Goal: Information Seeking & Learning: Learn about a topic

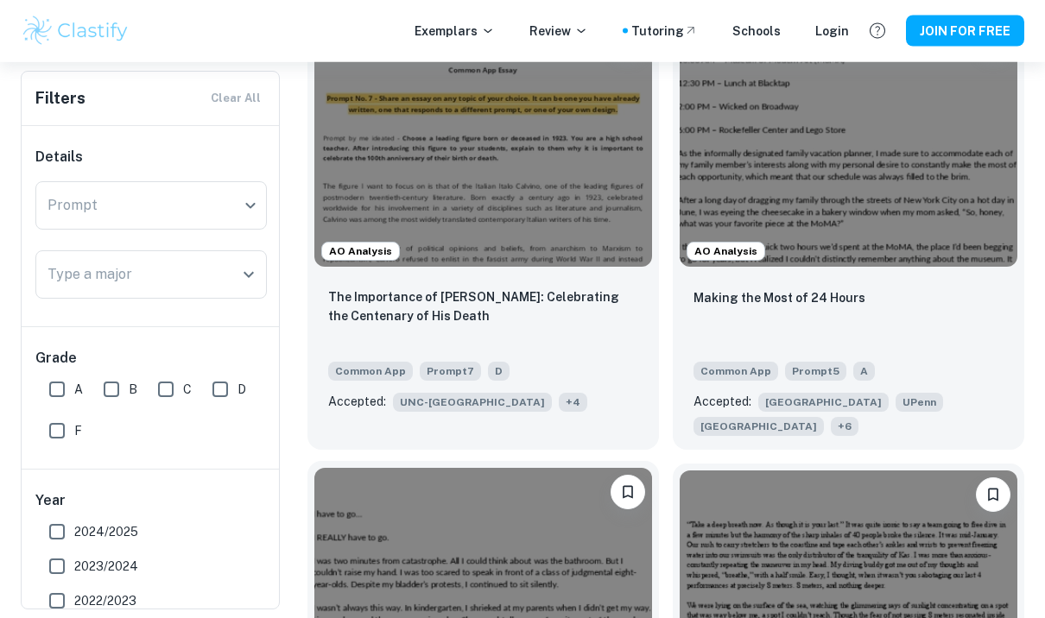
scroll to position [589, 0]
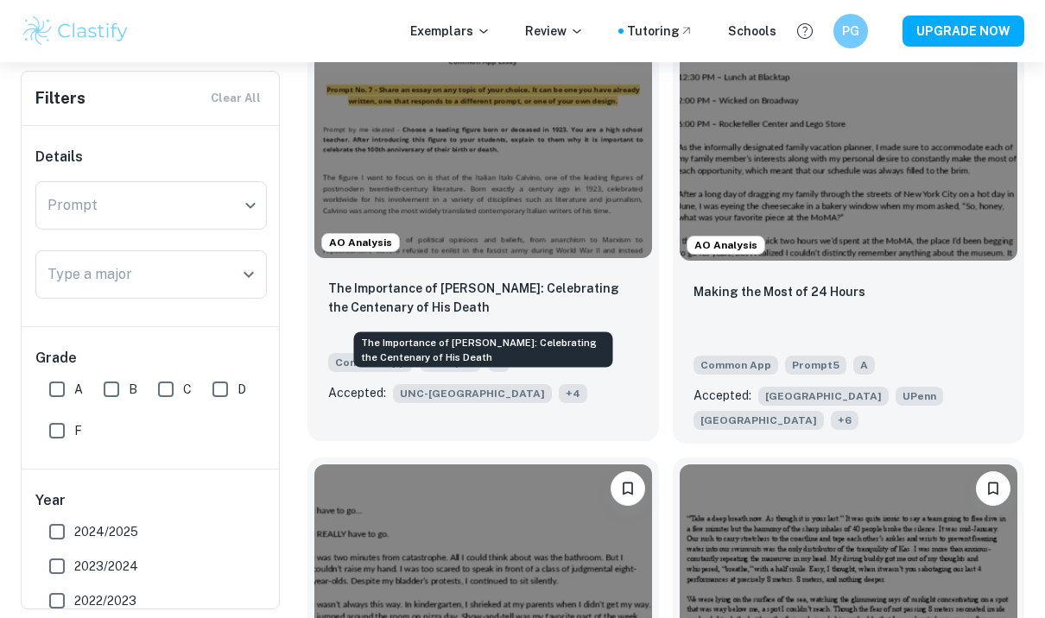
click at [427, 299] on p "The Importance of [PERSON_NAME]: Celebrating the Centenary of His Death" at bounding box center [483, 298] width 310 height 38
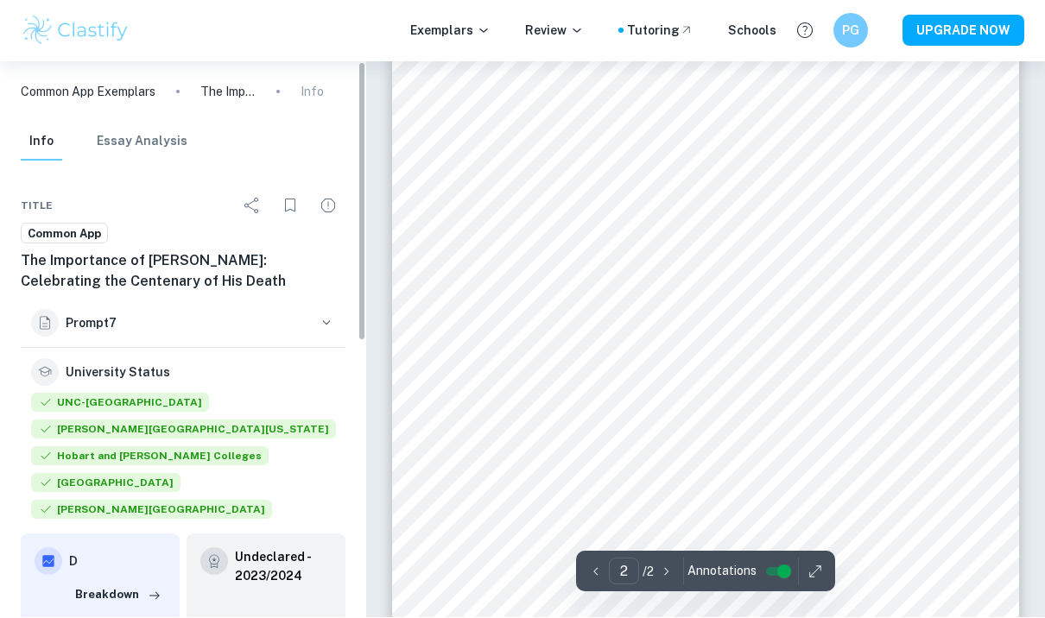
scroll to position [1203, 0]
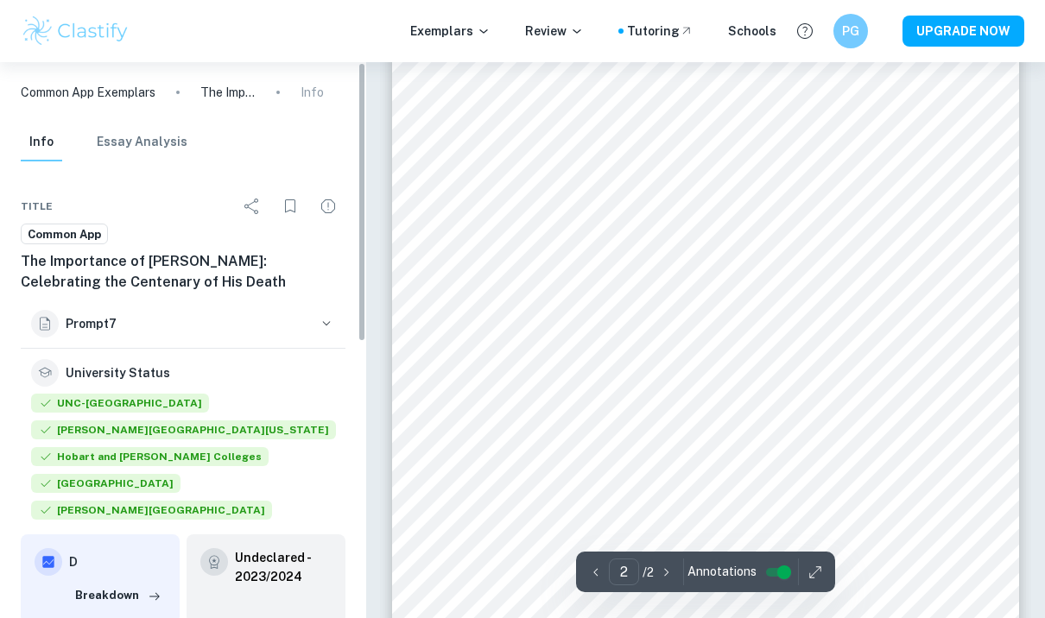
click at [108, 408] on span "UNC-[GEOGRAPHIC_DATA]" at bounding box center [120, 403] width 178 height 19
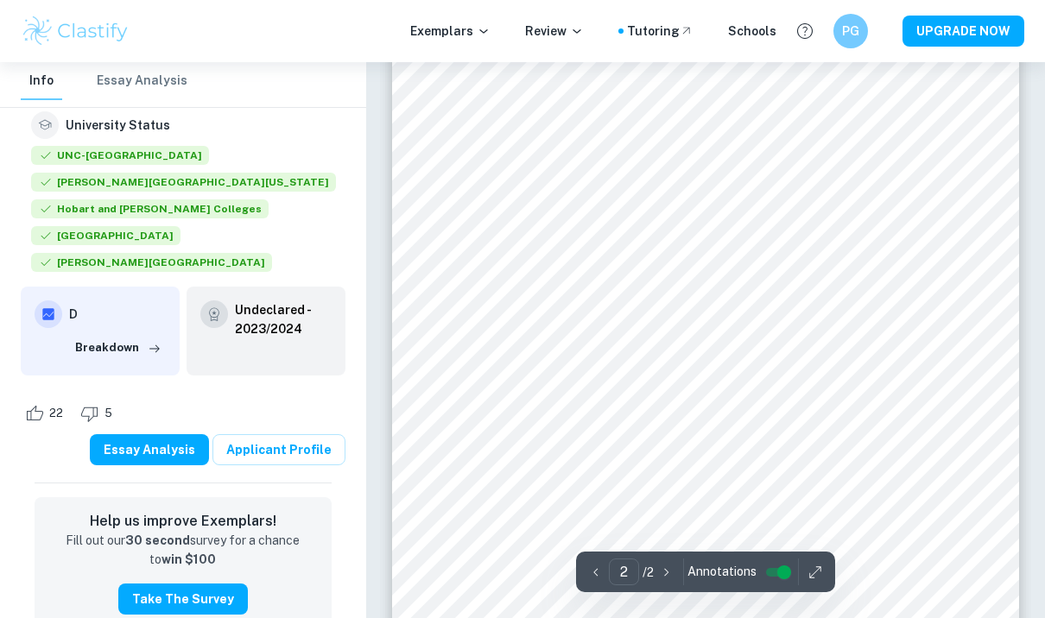
scroll to position [1027, 0]
click at [132, 301] on div "D" at bounding box center [100, 315] width 131 height 28
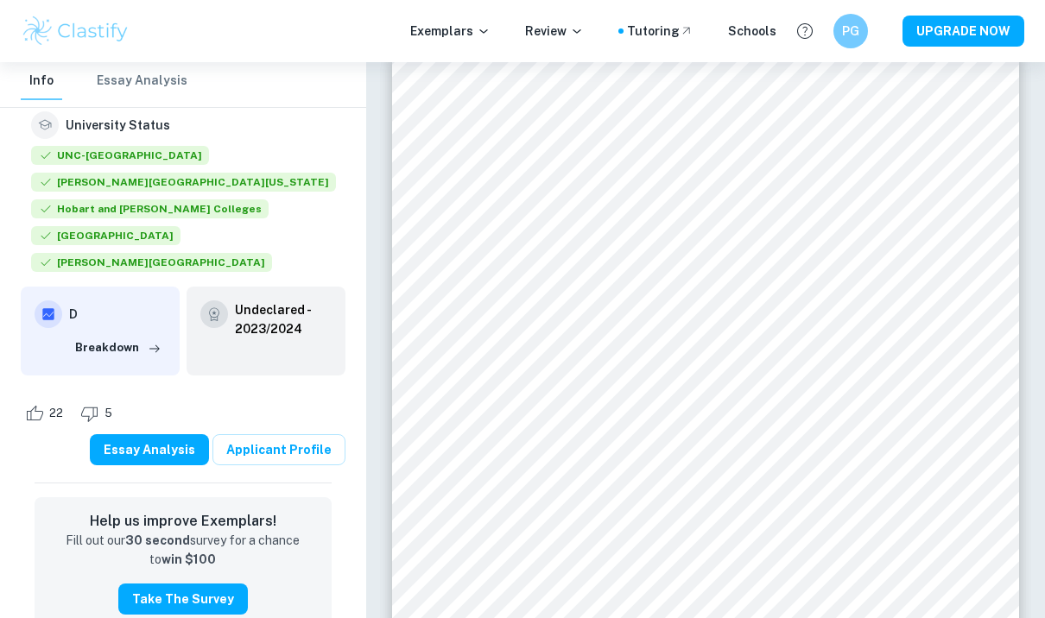
type input "1"
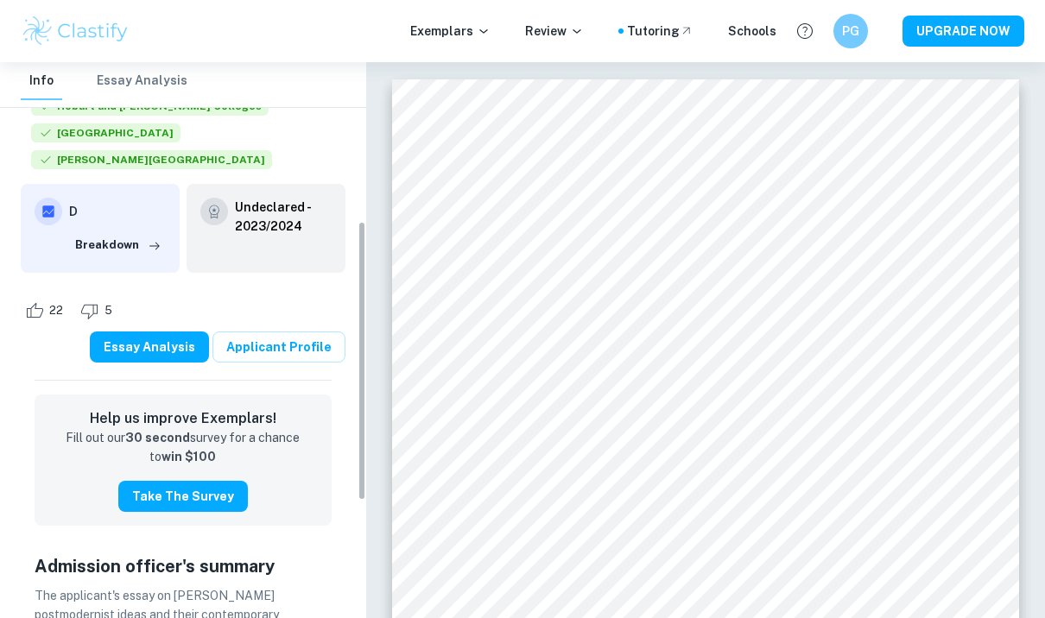
scroll to position [352, 0]
click at [117, 231] on button "Breakdown" at bounding box center [118, 244] width 95 height 26
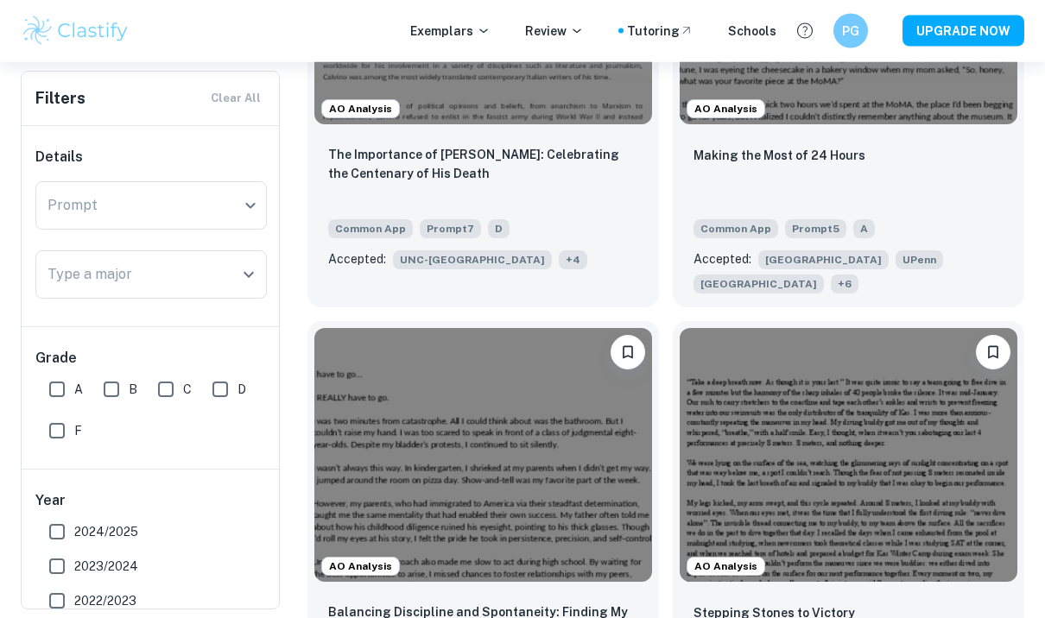
scroll to position [962, 0]
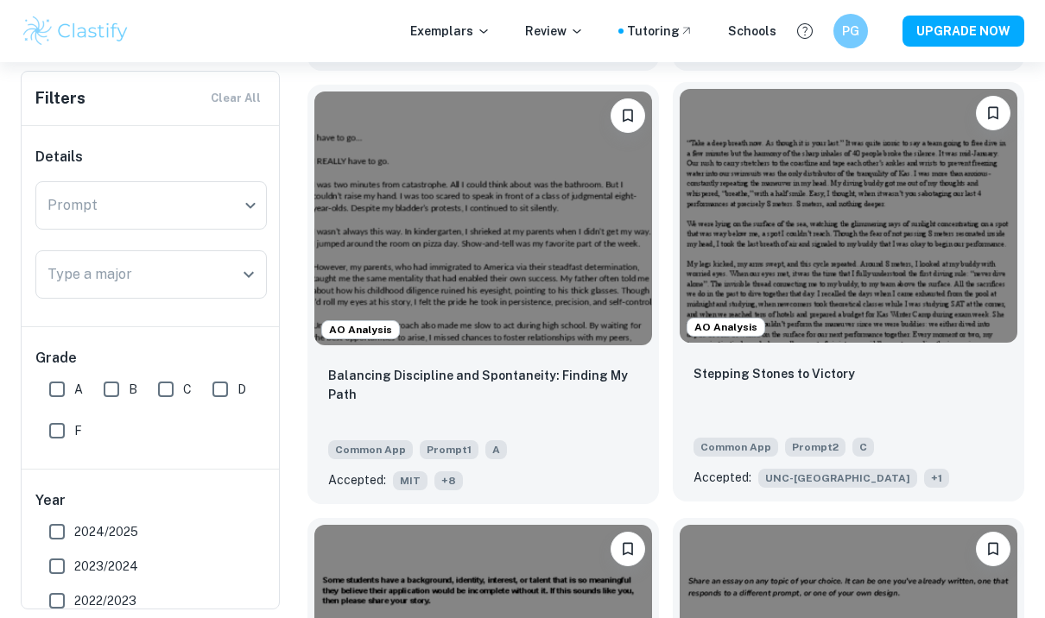
click at [881, 364] on div "Stepping Stones to Victory" at bounding box center [848, 393] width 310 height 59
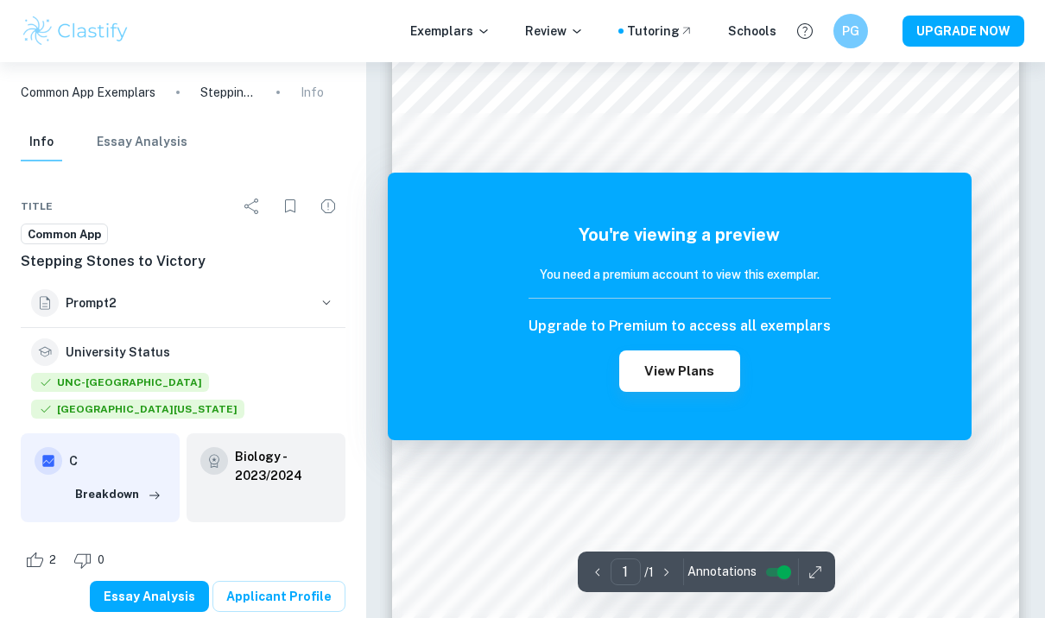
scroll to position [196, 0]
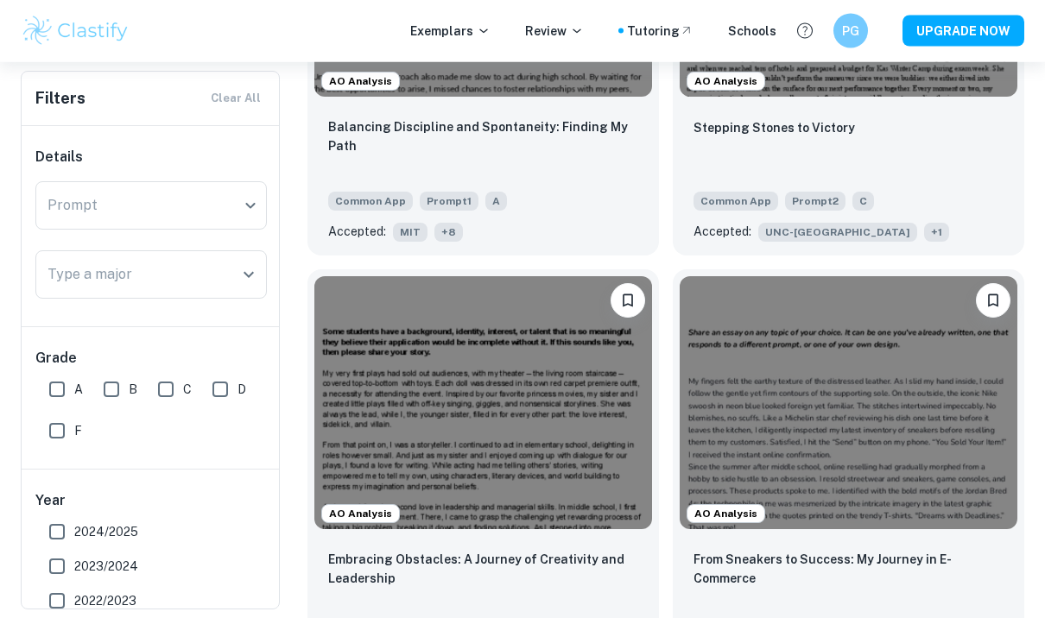
scroll to position [1217, 0]
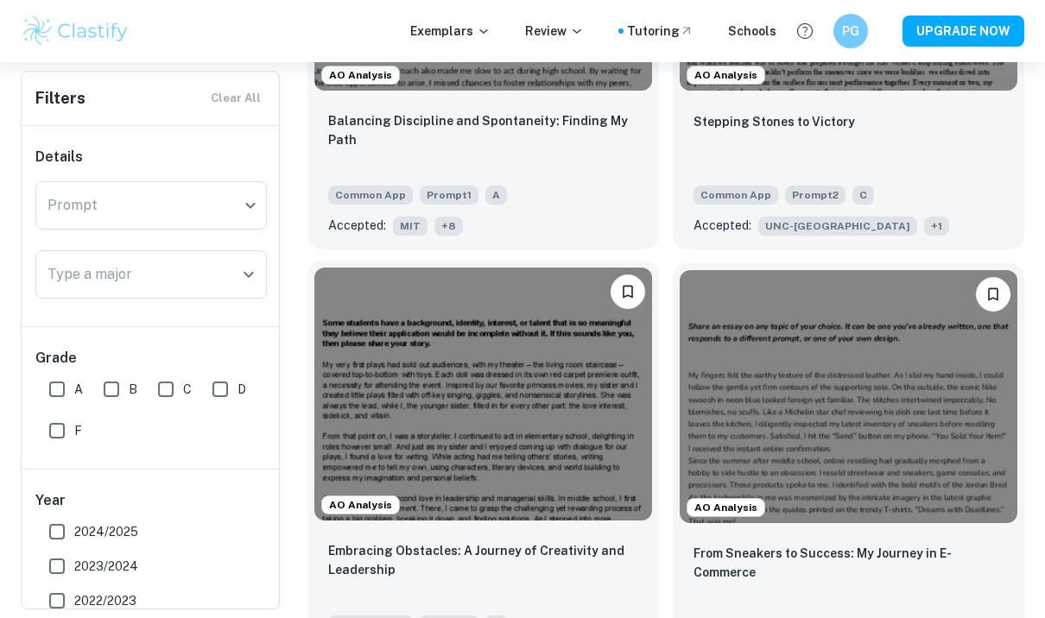
click at [425, 547] on p "Embracing Obstacles: A Journey of Creativity and Leadership" at bounding box center [483, 560] width 310 height 38
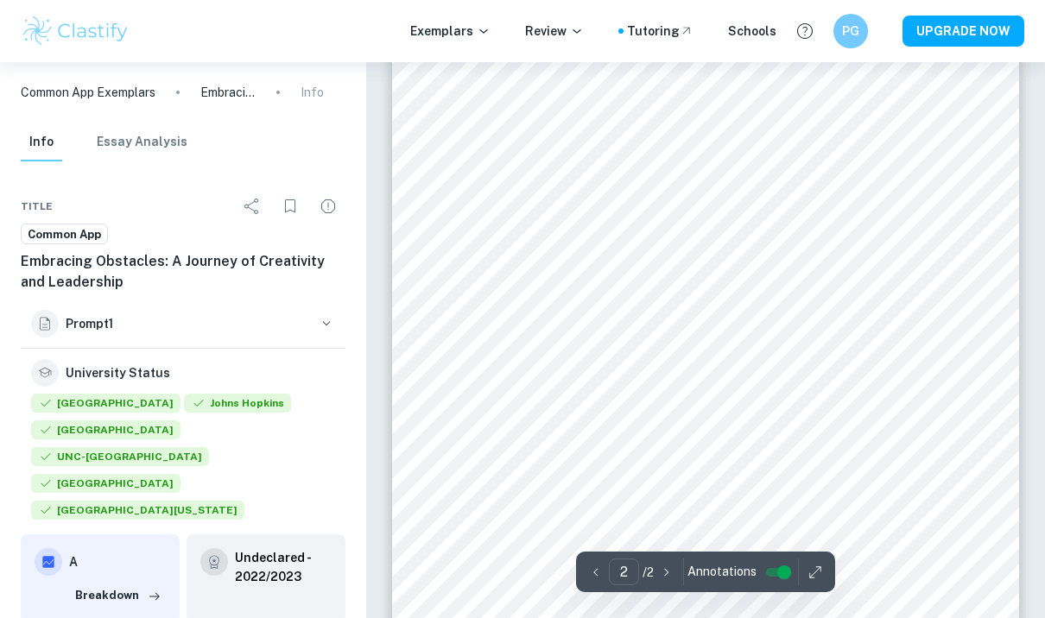
scroll to position [930, 0]
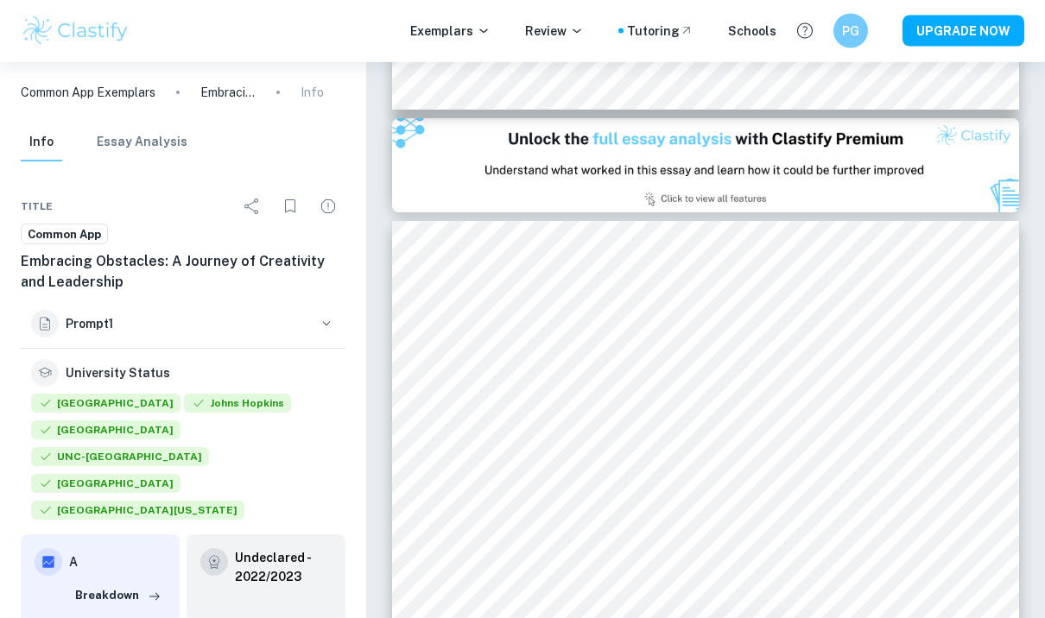
type input "1"
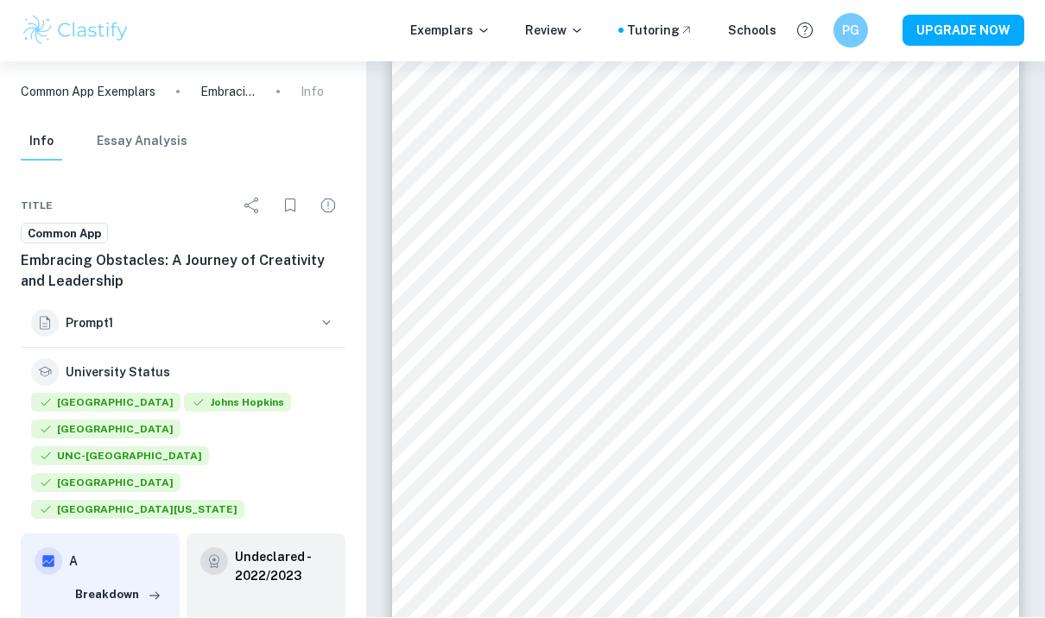
scroll to position [32, 0]
